Goal: Task Accomplishment & Management: Manage account settings

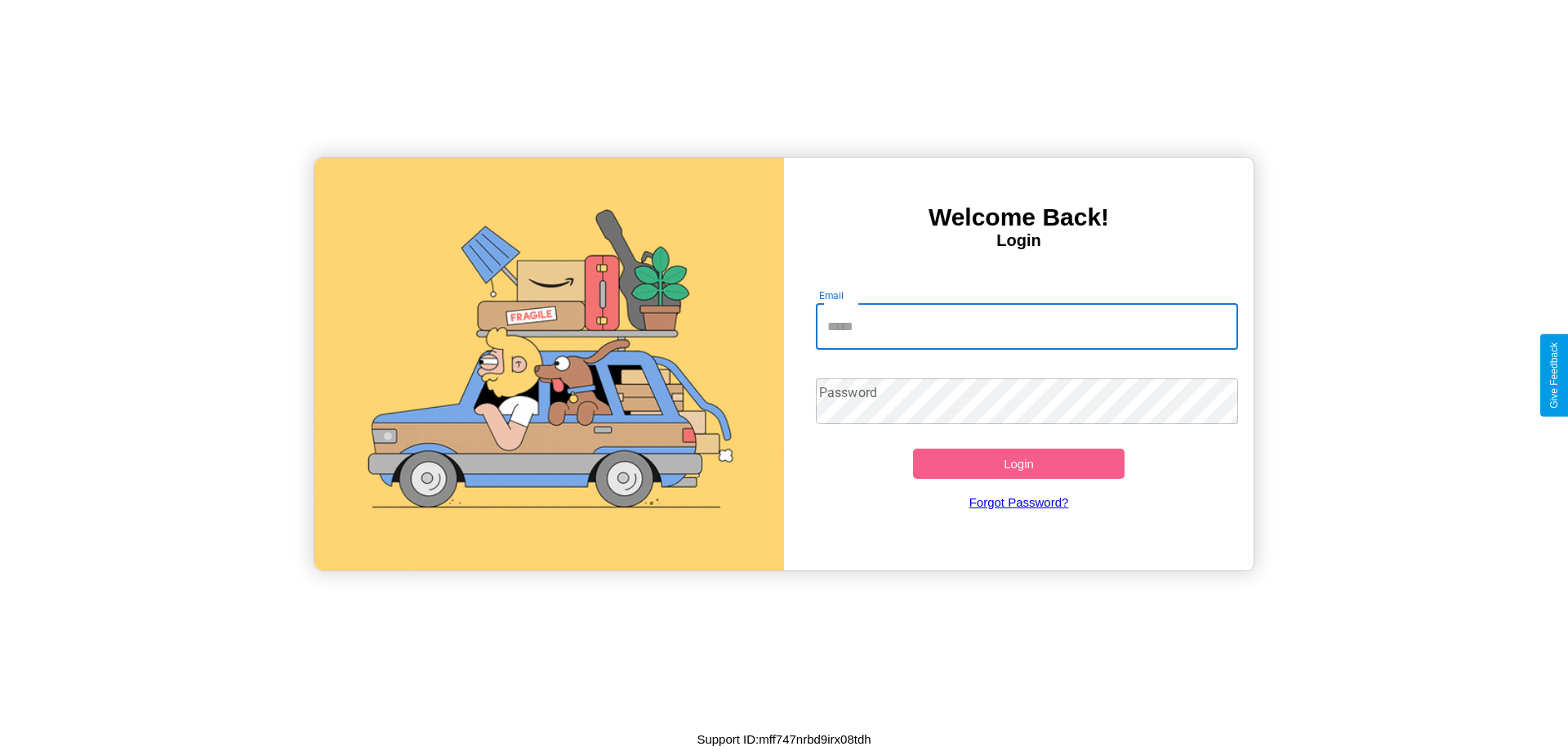
click at [1026, 326] on input "Email" at bounding box center [1027, 327] width 423 height 46
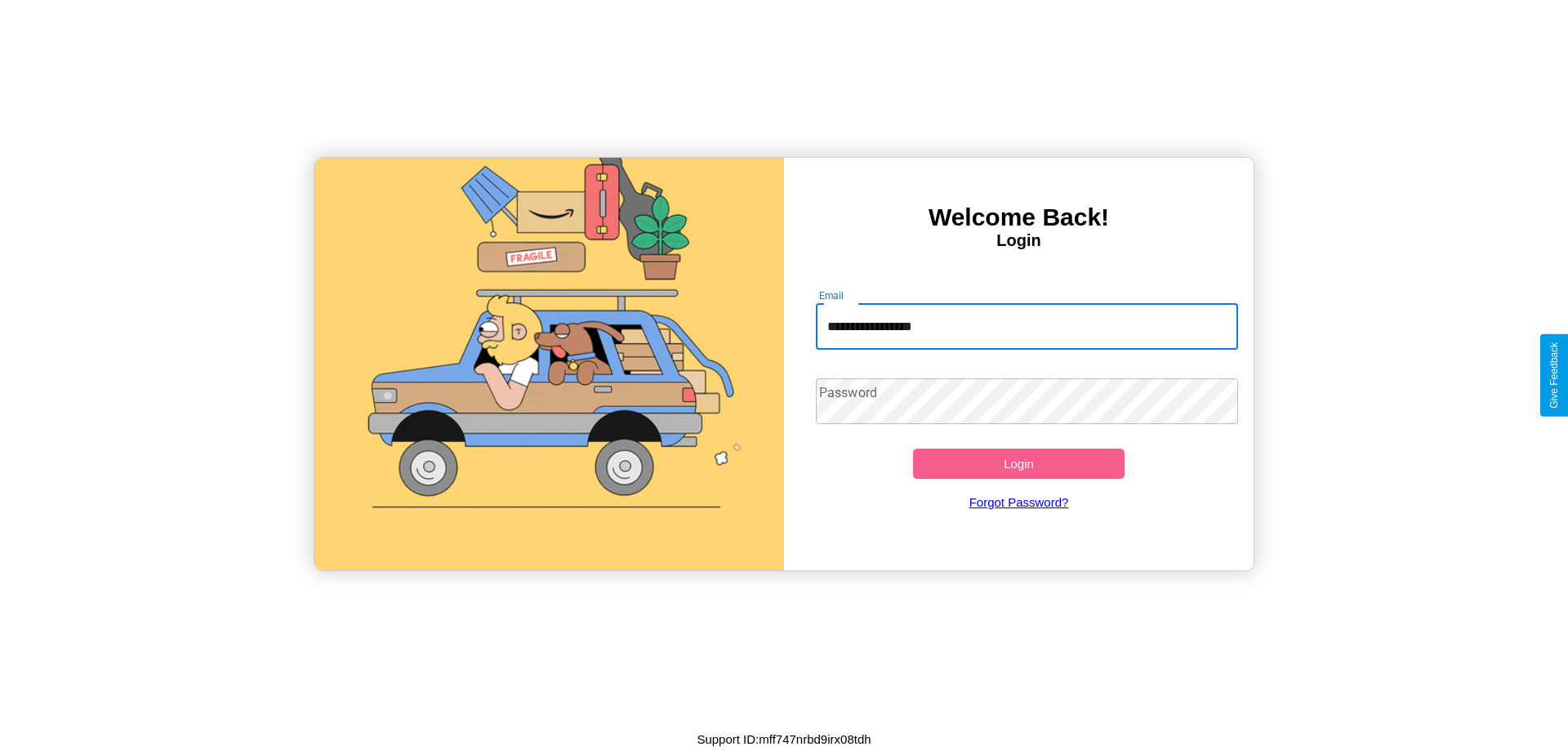
type input "**********"
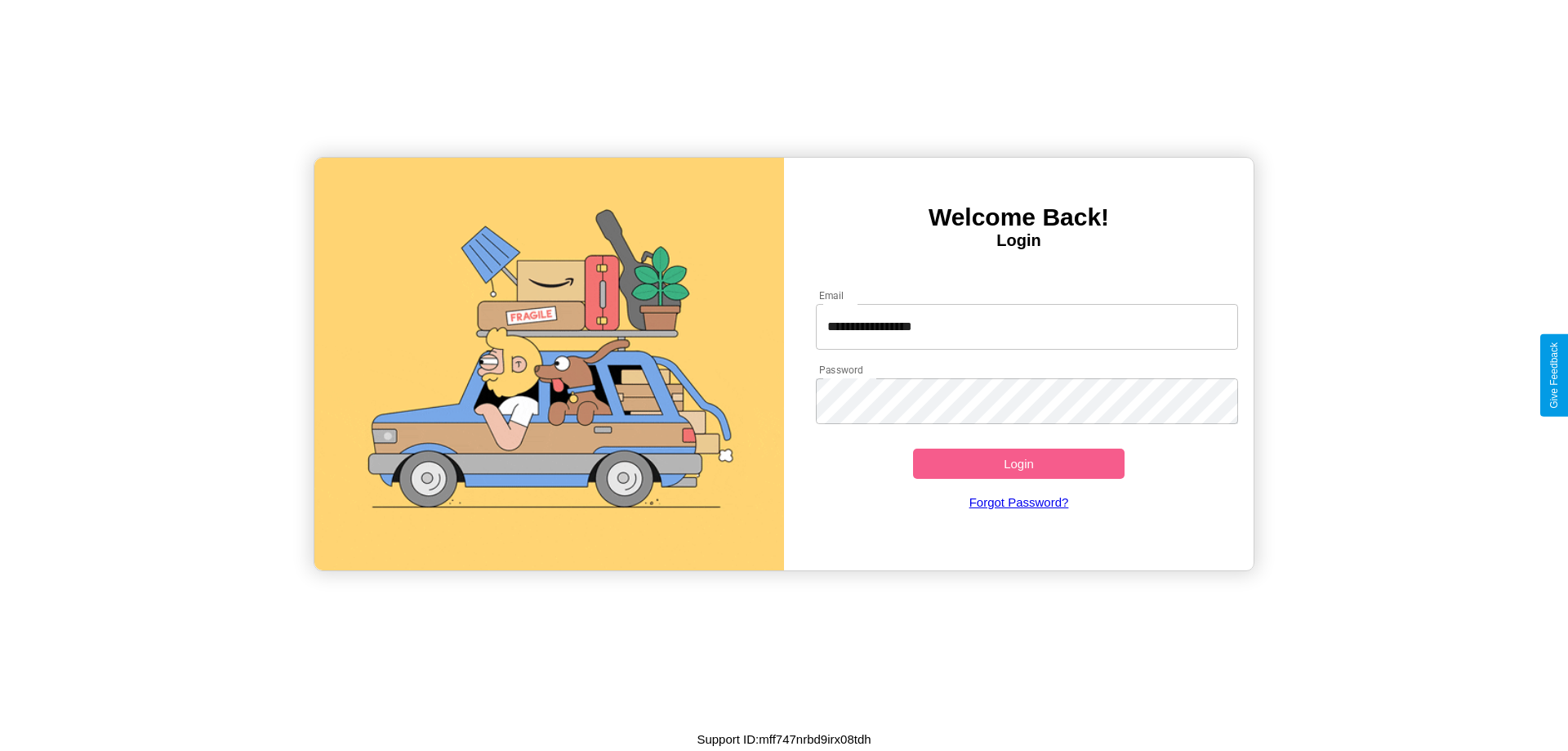
click at [1018, 463] on button "Login" at bounding box center [1019, 463] width 212 height 30
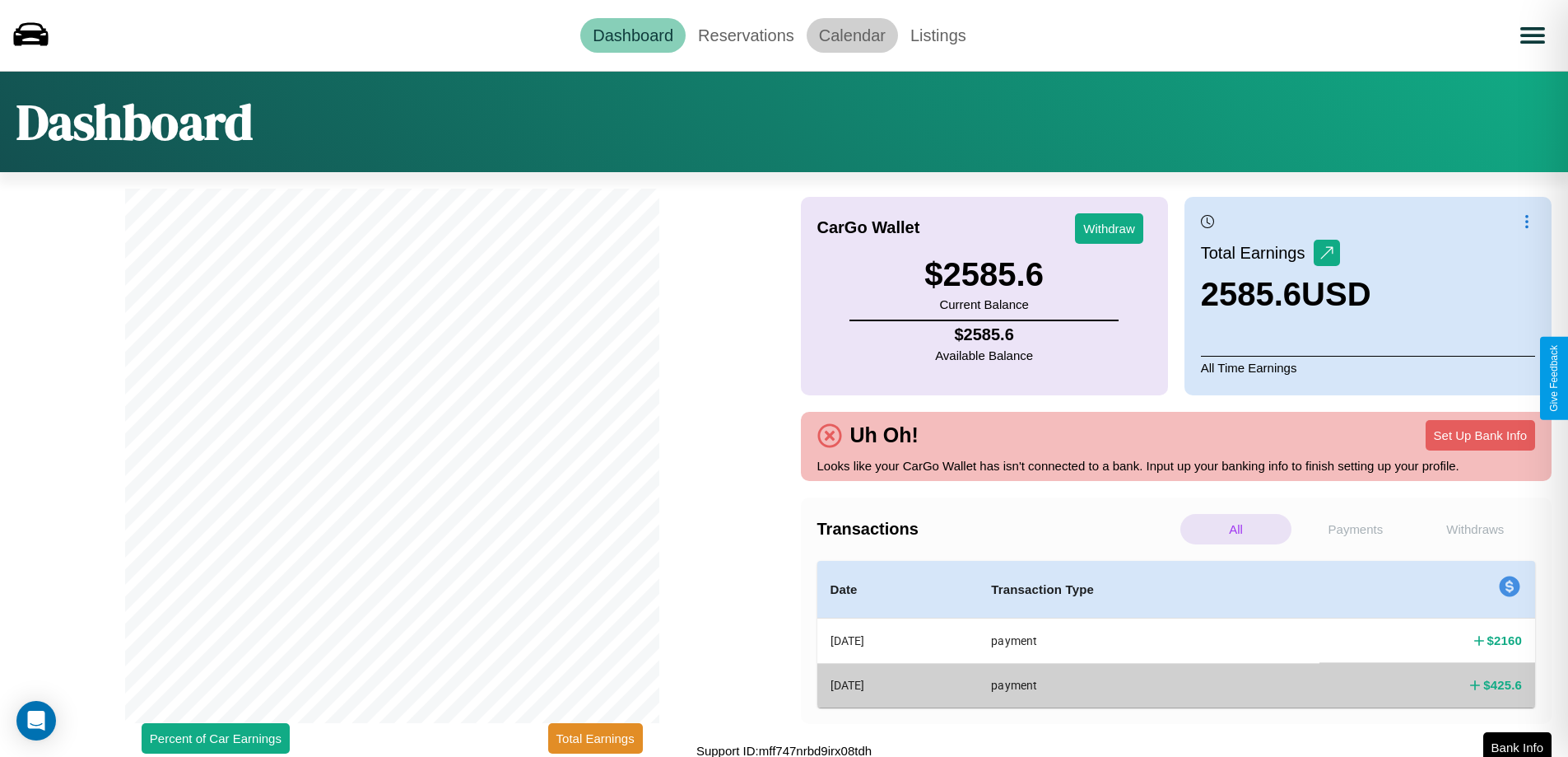
click at [852, 35] on link "Calendar" at bounding box center [852, 36] width 91 height 35
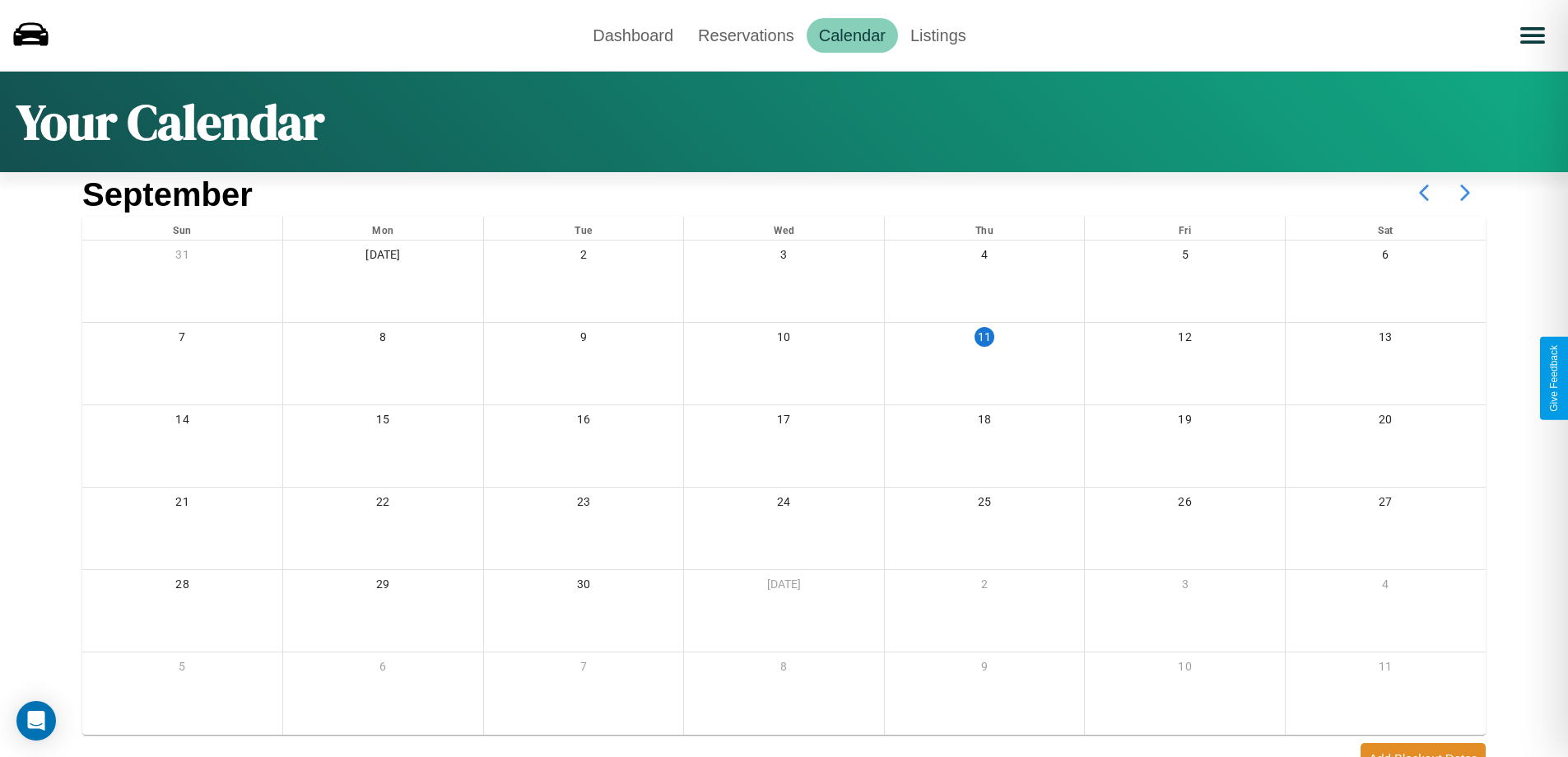
click at [1465, 193] on icon at bounding box center [1465, 192] width 41 height 41
click at [746, 35] on link "Reservations" at bounding box center [746, 36] width 121 height 35
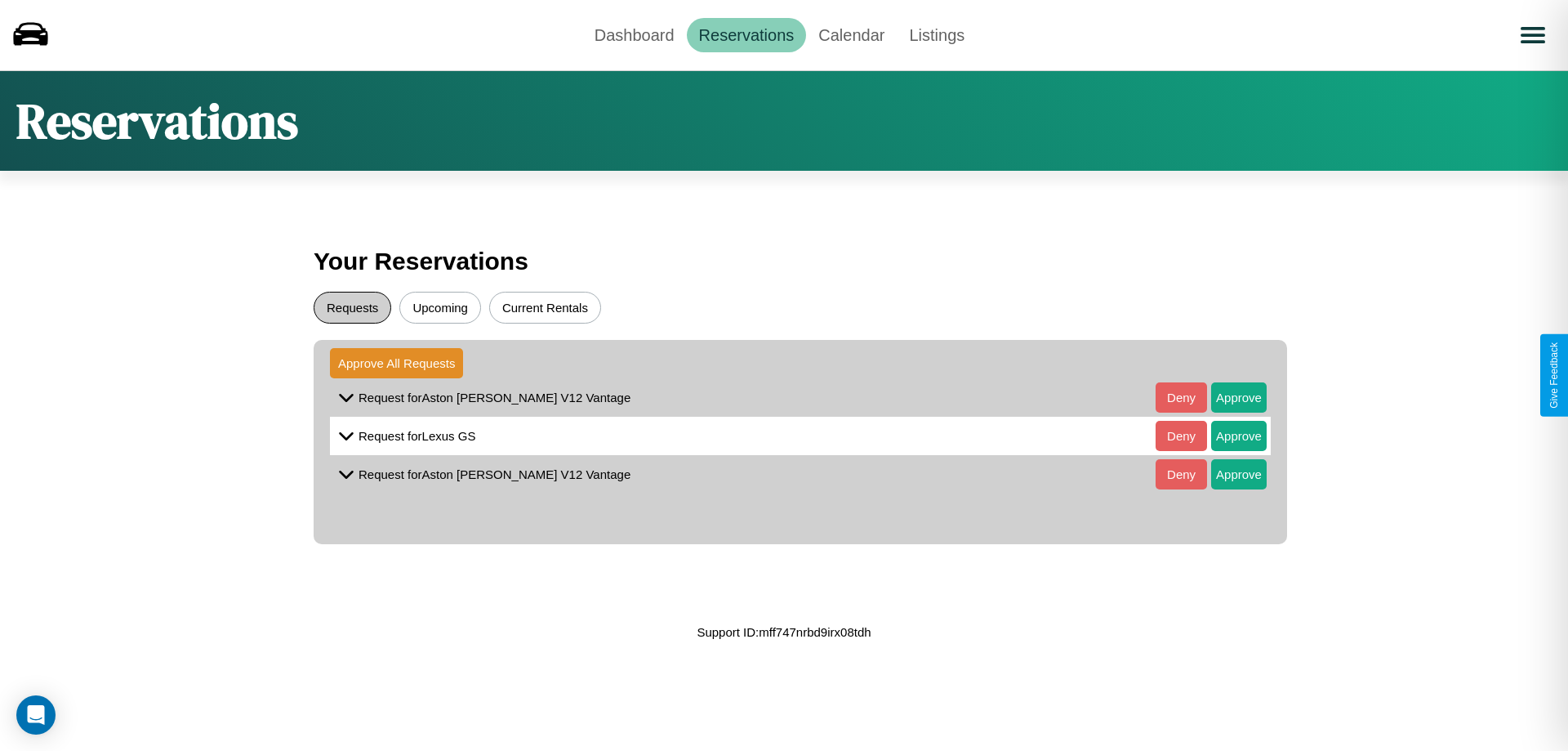
click at [352, 307] on button "Requests" at bounding box center [352, 307] width 78 height 32
click at [1226, 397] on button "Approve" at bounding box center [1239, 397] width 56 height 30
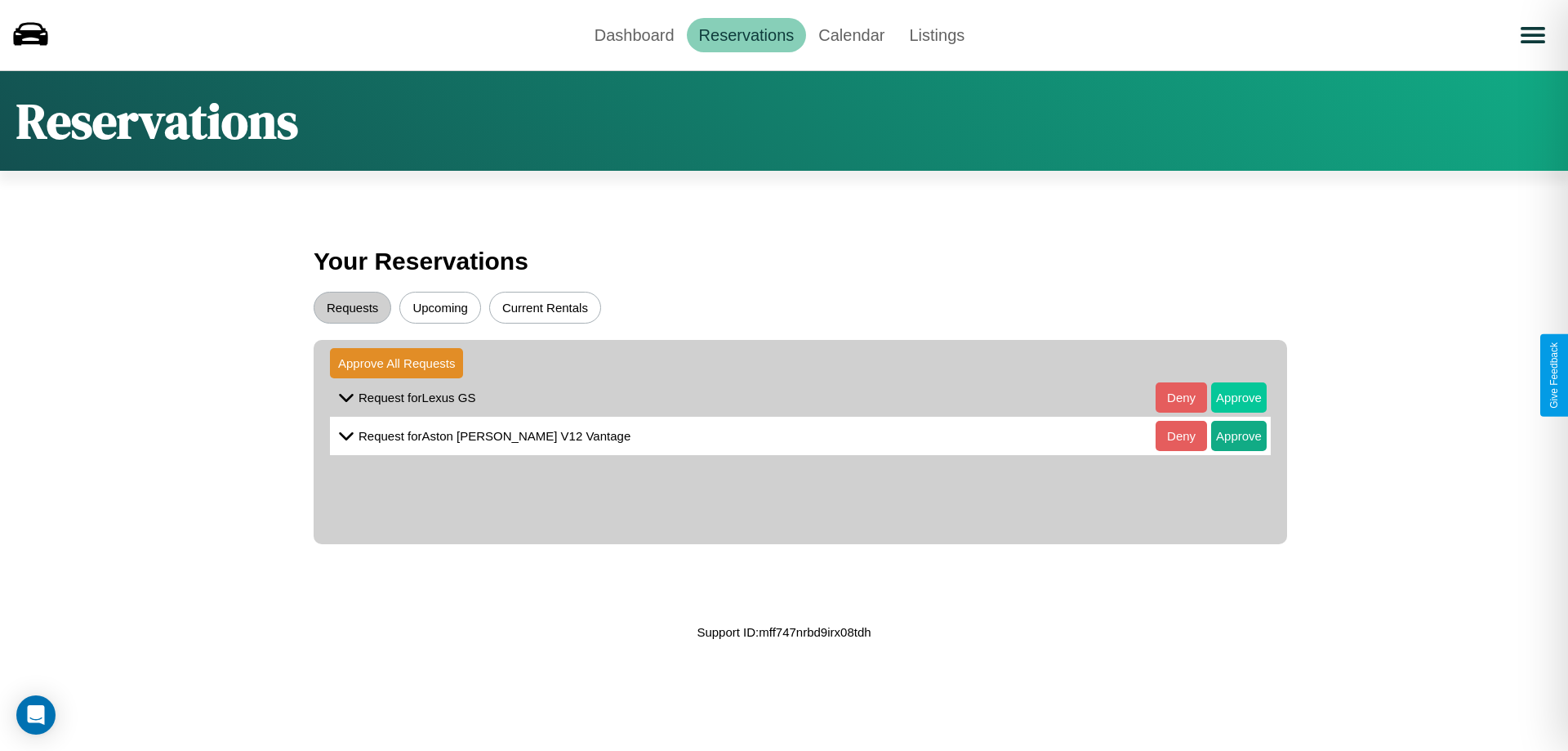
click at [1226, 397] on button "Approve" at bounding box center [1239, 397] width 56 height 30
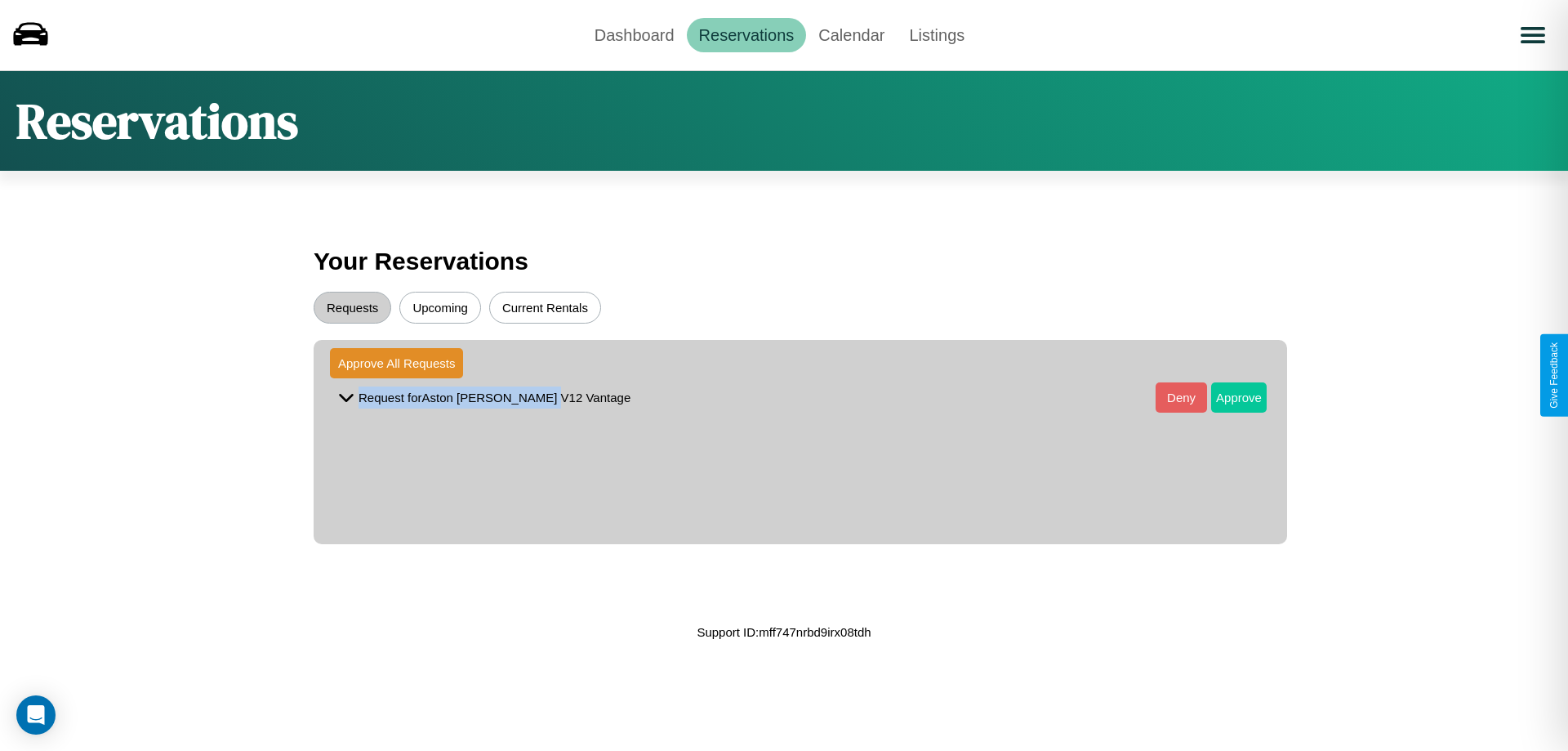
click at [1226, 397] on button "Approve" at bounding box center [1239, 397] width 56 height 30
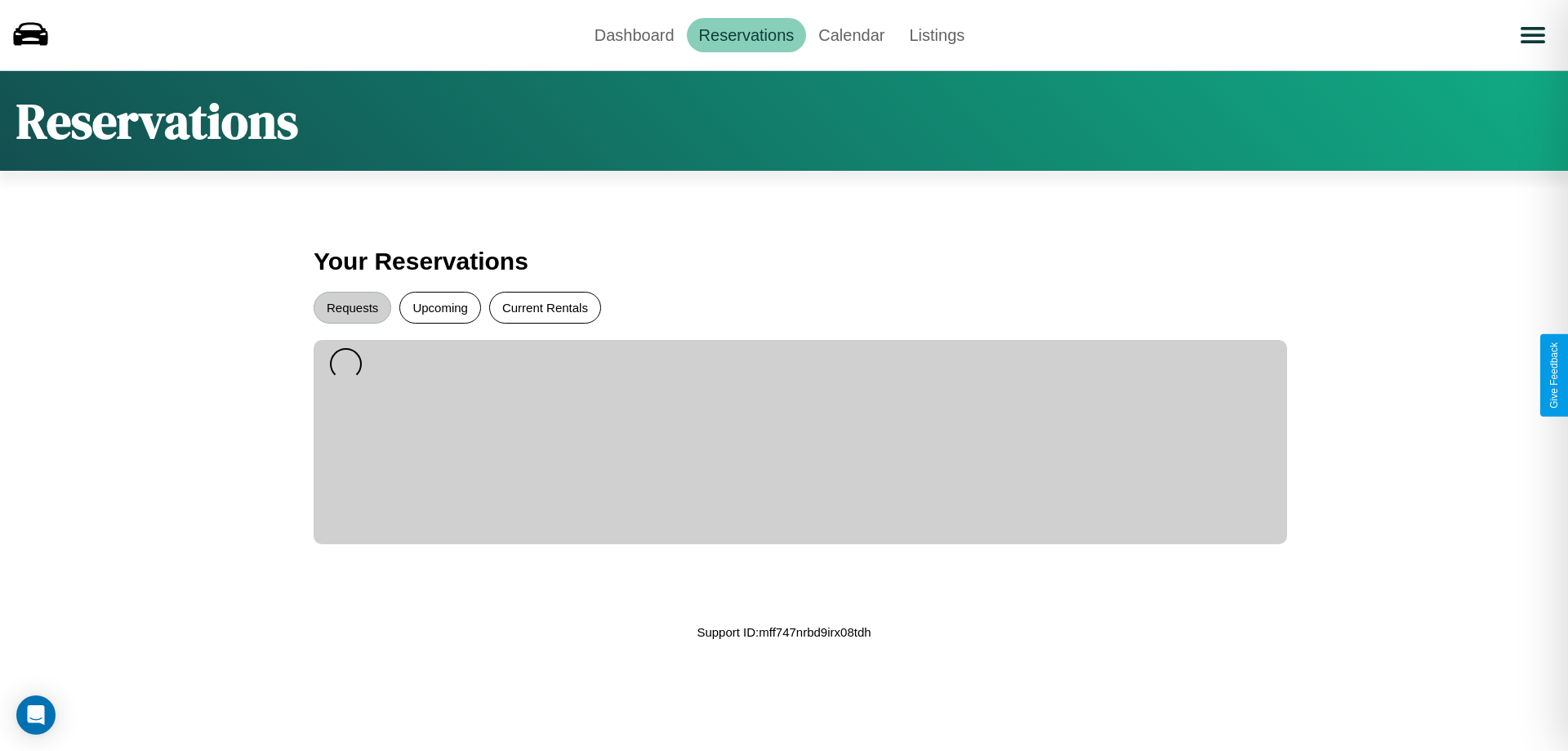
click at [545, 307] on button "Current Rentals" at bounding box center [545, 307] width 112 height 32
